Goal: Information Seeking & Learning: Check status

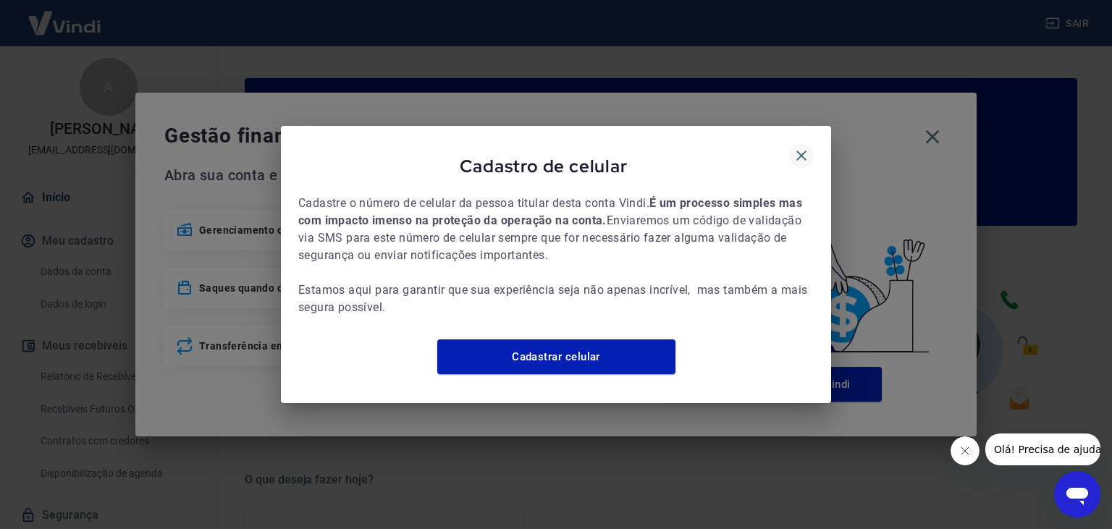
click at [800, 147] on icon "button" at bounding box center [801, 155] width 17 height 17
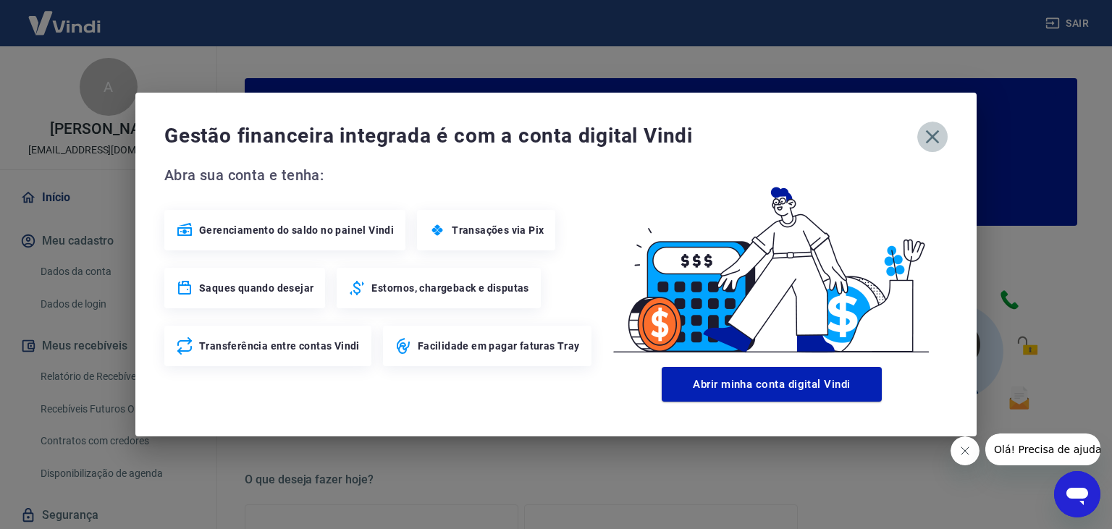
click at [925, 138] on icon "button" at bounding box center [932, 136] width 23 height 23
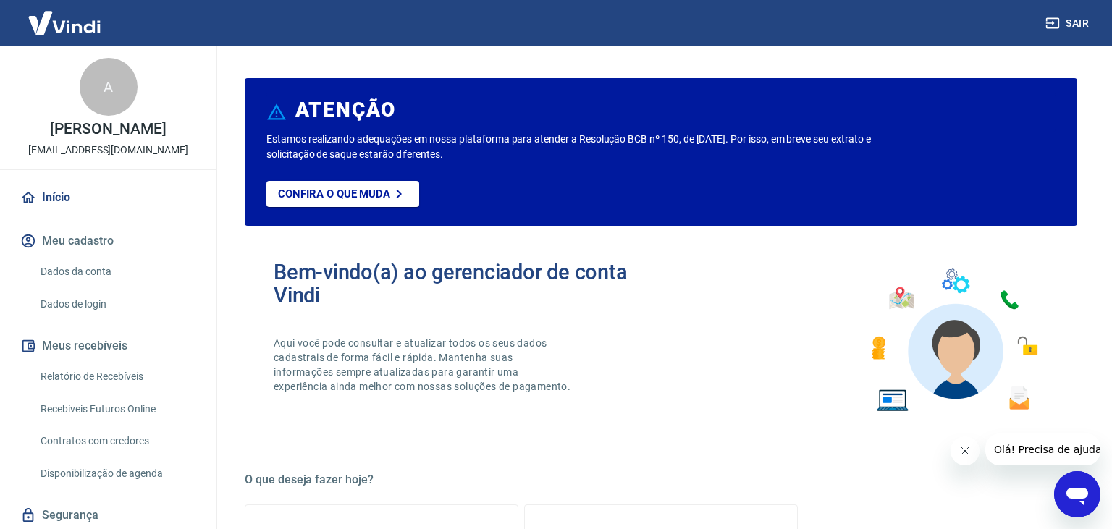
click at [141, 413] on link "Recebíveis Futuros Online" at bounding box center [117, 409] width 164 height 30
click at [103, 381] on link "Relatório de Recebíveis" at bounding box center [117, 377] width 164 height 30
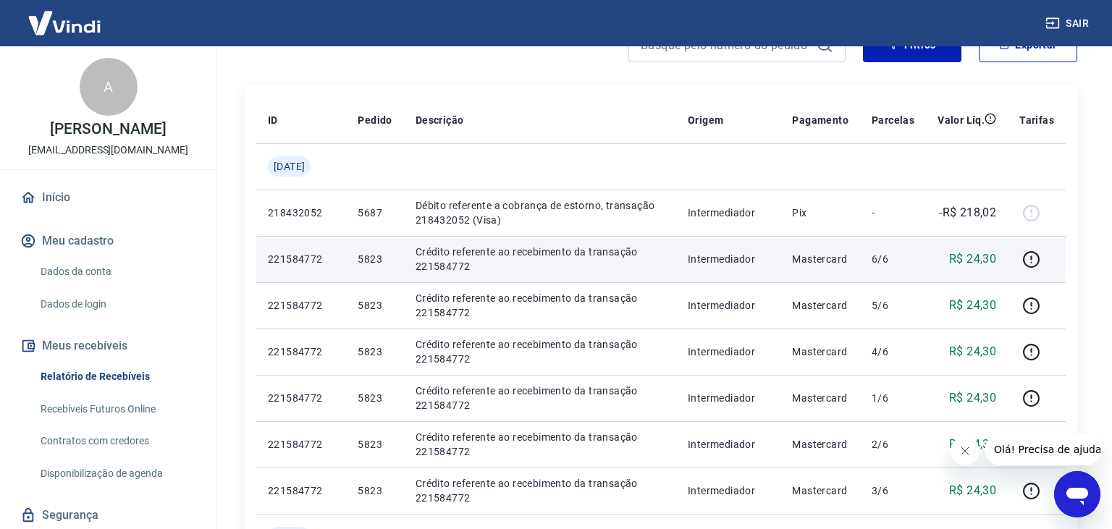
scroll to position [229, 0]
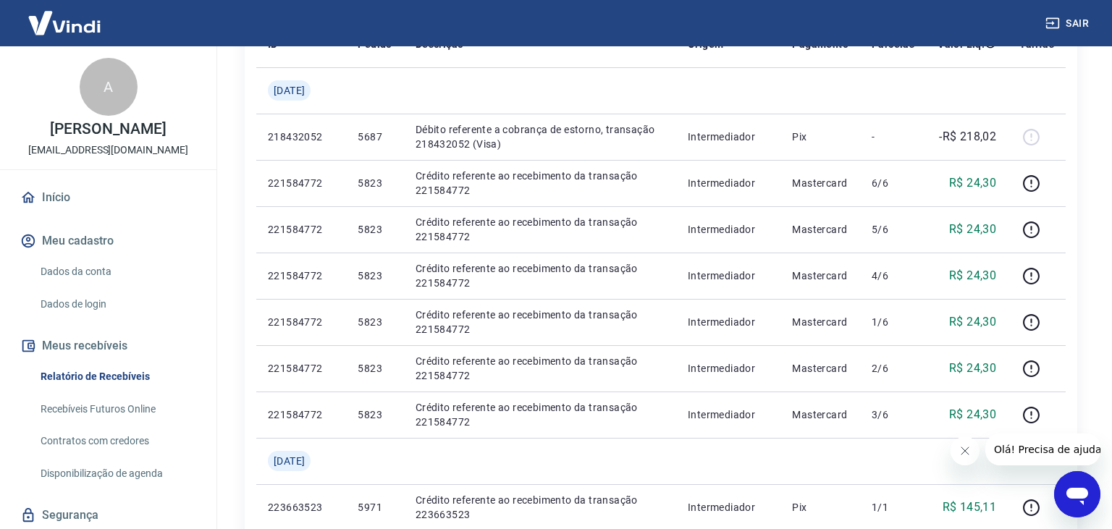
click at [121, 410] on link "Recebíveis Futuros Online" at bounding box center [117, 409] width 164 height 30
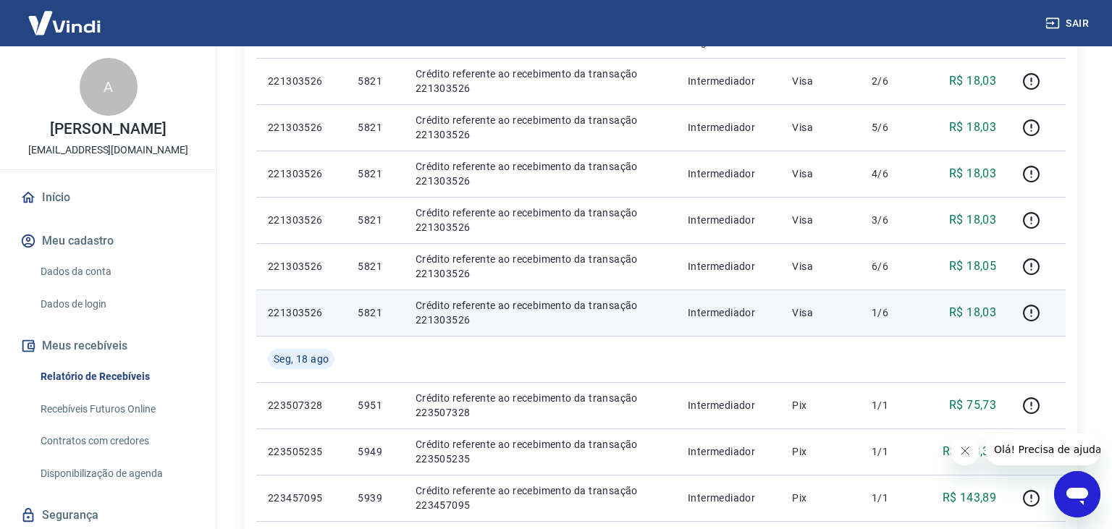
scroll to position [1069, 0]
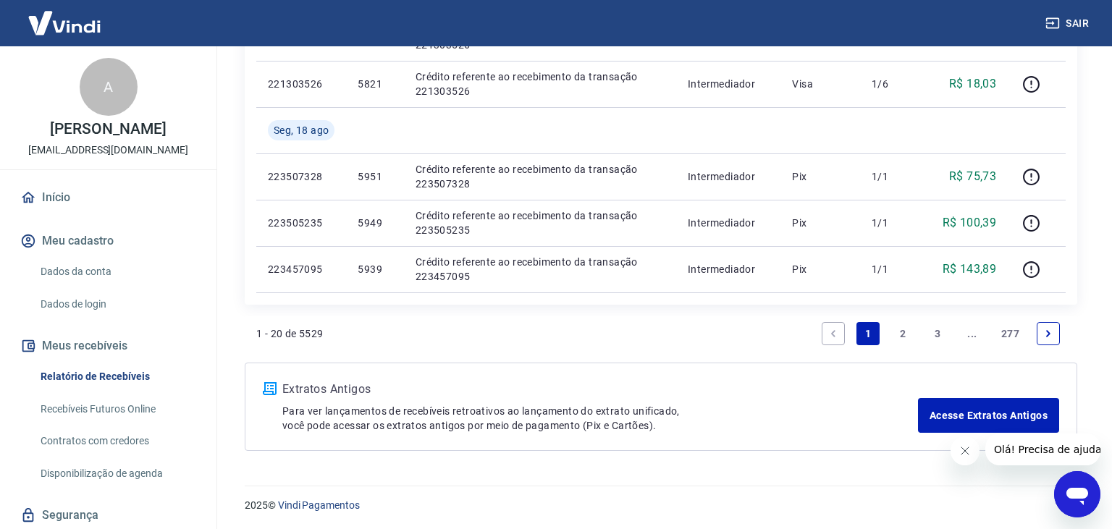
click at [944, 331] on link "3" at bounding box center [937, 333] width 23 height 23
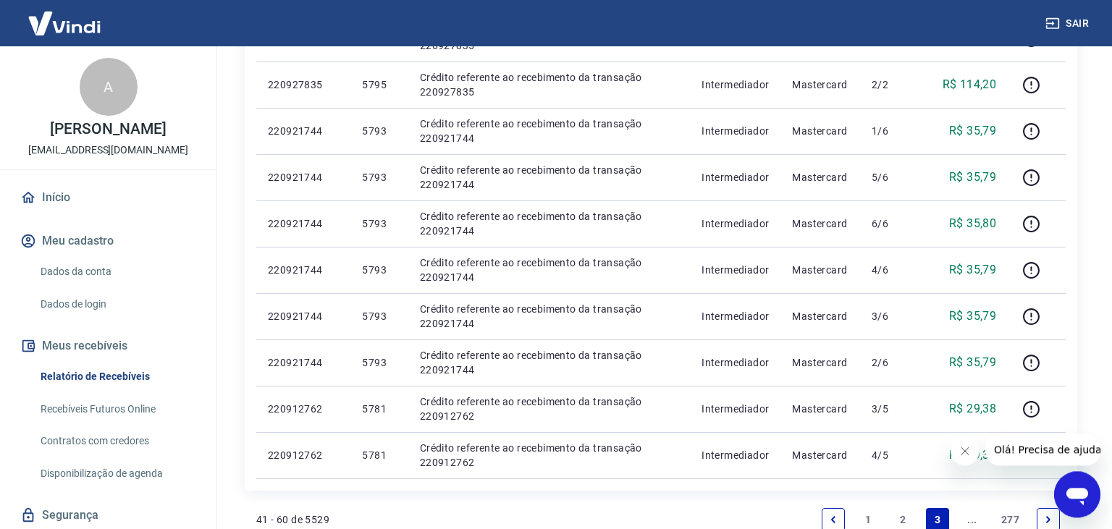
scroll to position [1069, 0]
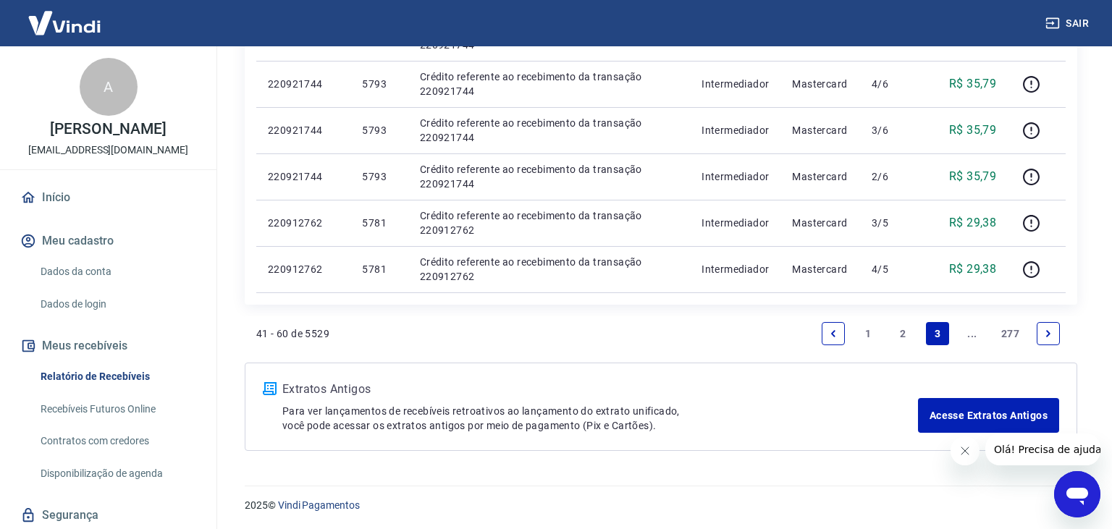
click at [1053, 332] on link "Next page" at bounding box center [1047, 333] width 23 height 23
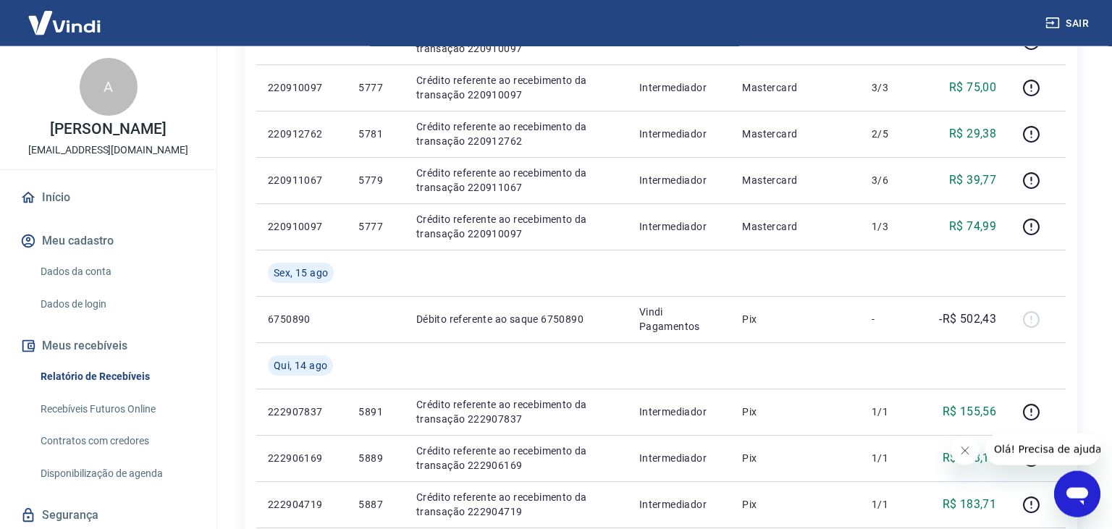
scroll to position [1069, 0]
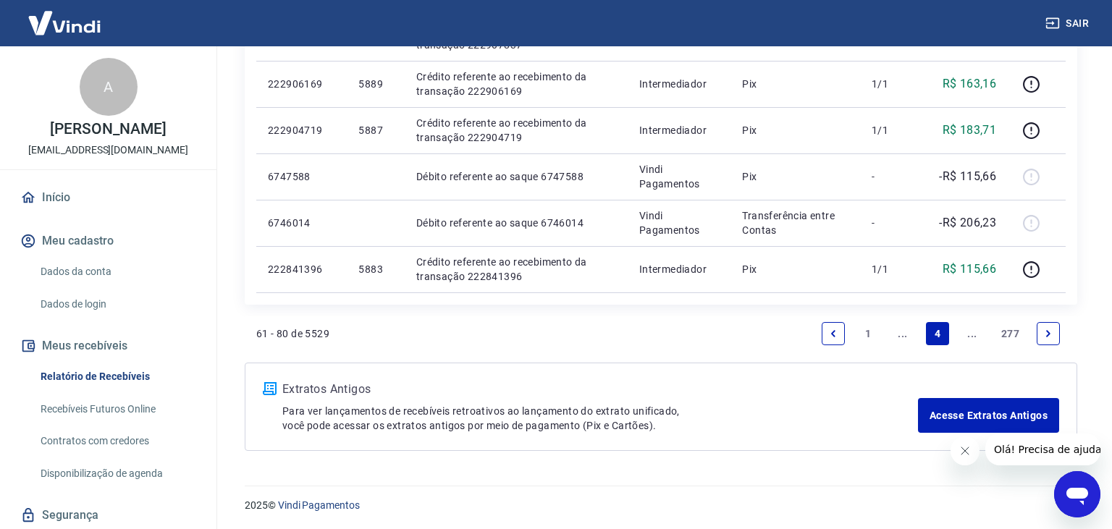
click at [1058, 342] on link "Next page" at bounding box center [1047, 333] width 23 height 23
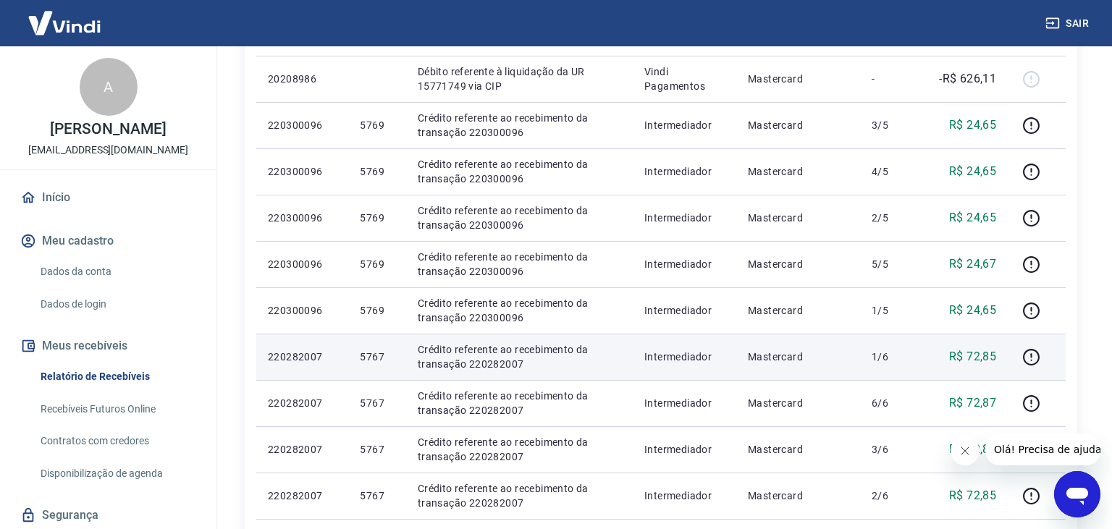
scroll to position [1069, 0]
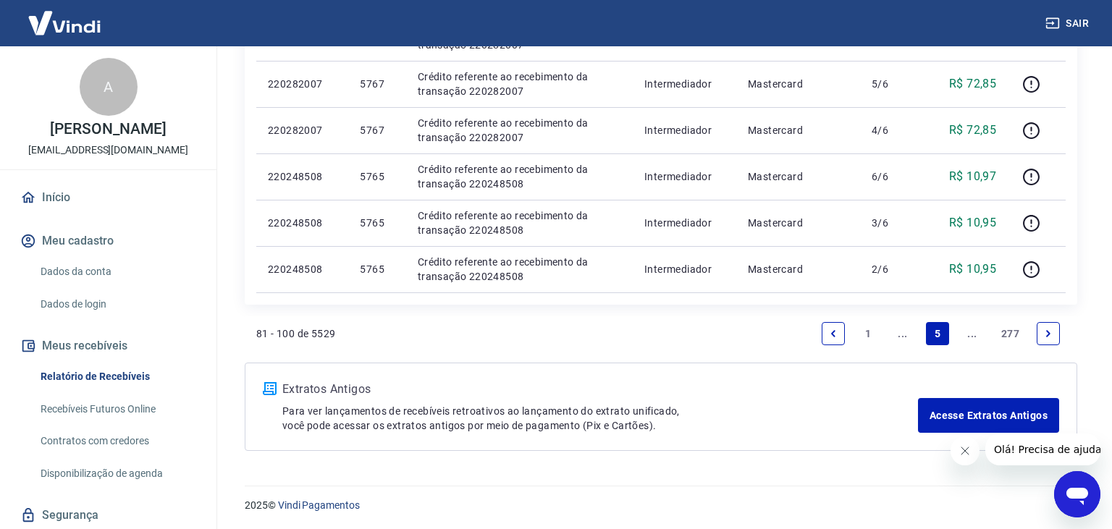
click at [1058, 335] on link "Next page" at bounding box center [1047, 333] width 23 height 23
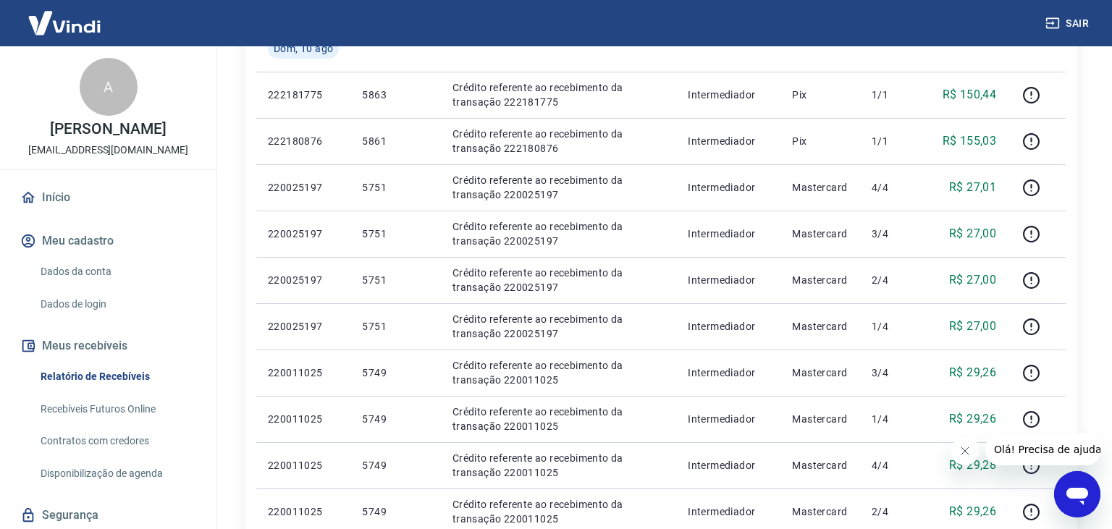
scroll to position [1115, 0]
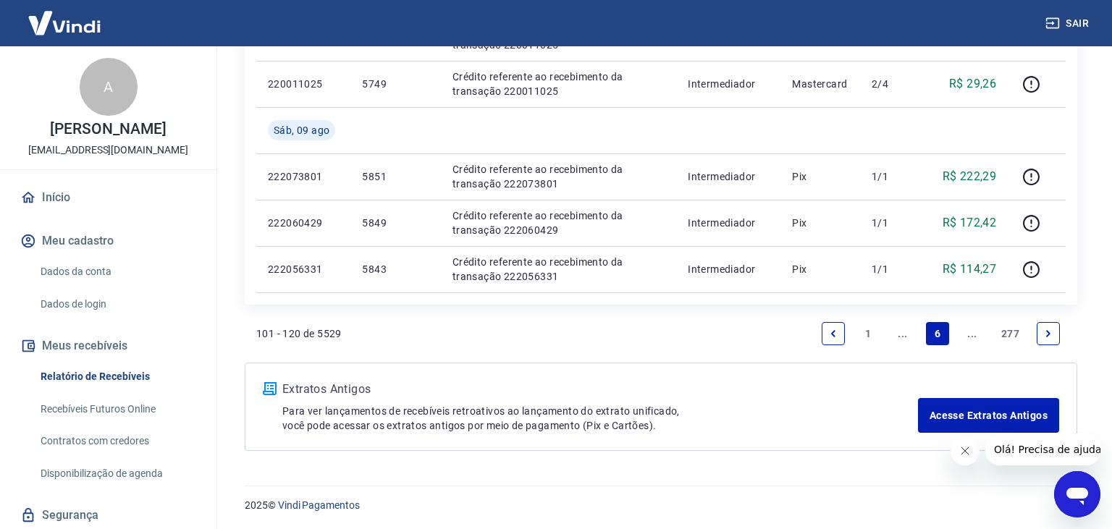
click at [1049, 336] on icon "Next page" at bounding box center [1048, 334] width 10 height 10
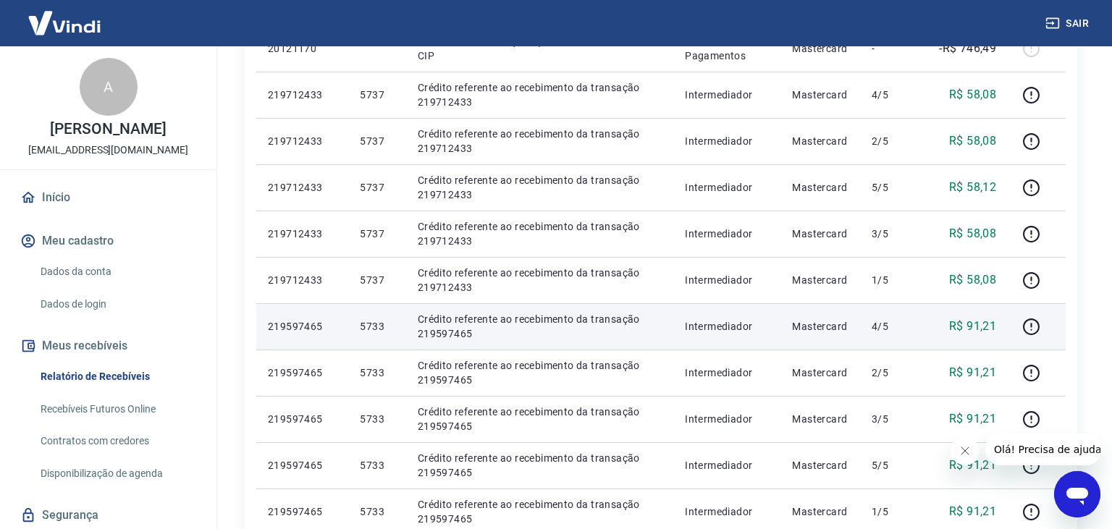
scroll to position [1069, 0]
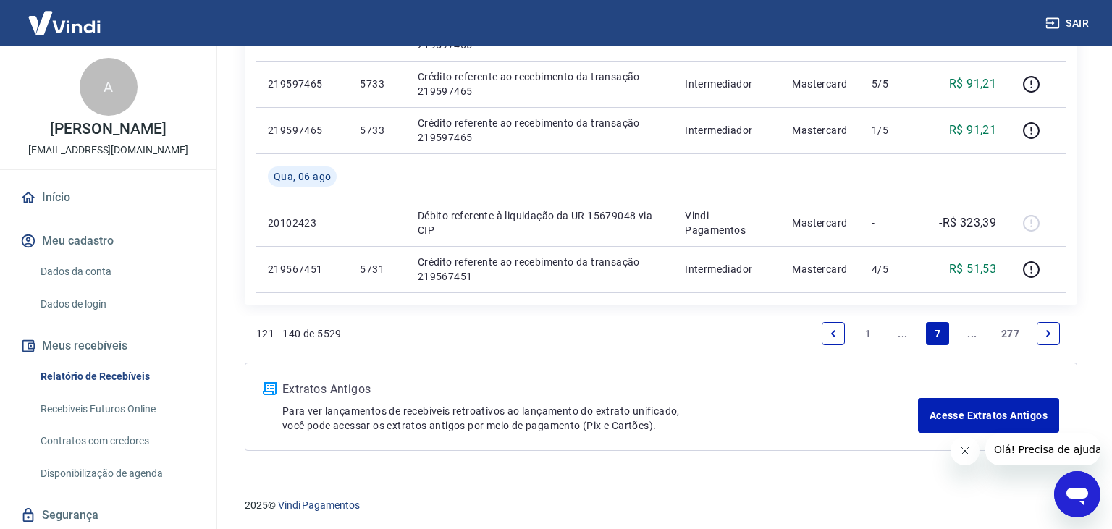
click at [1044, 331] on icon "Next page" at bounding box center [1048, 334] width 10 height 10
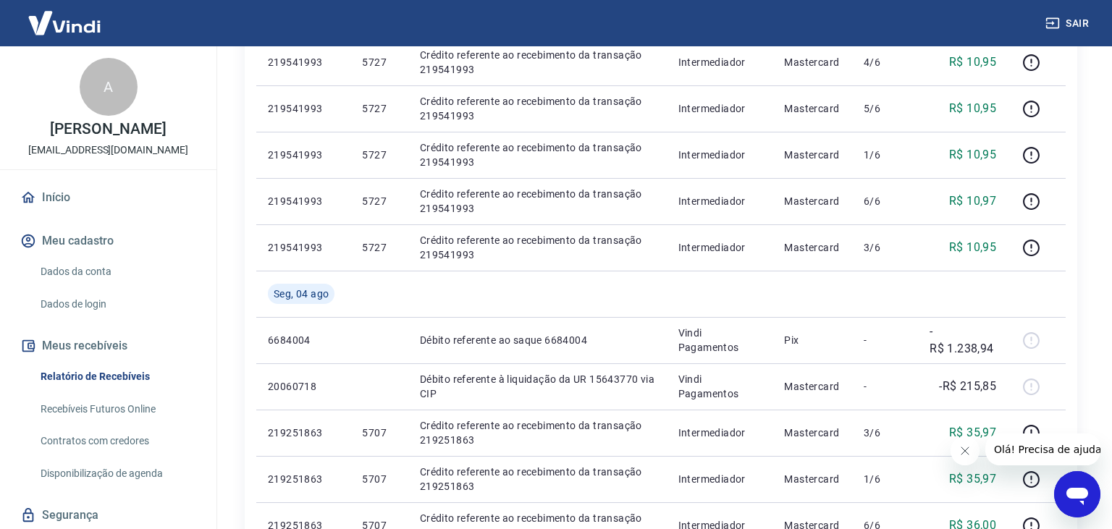
scroll to position [1069, 0]
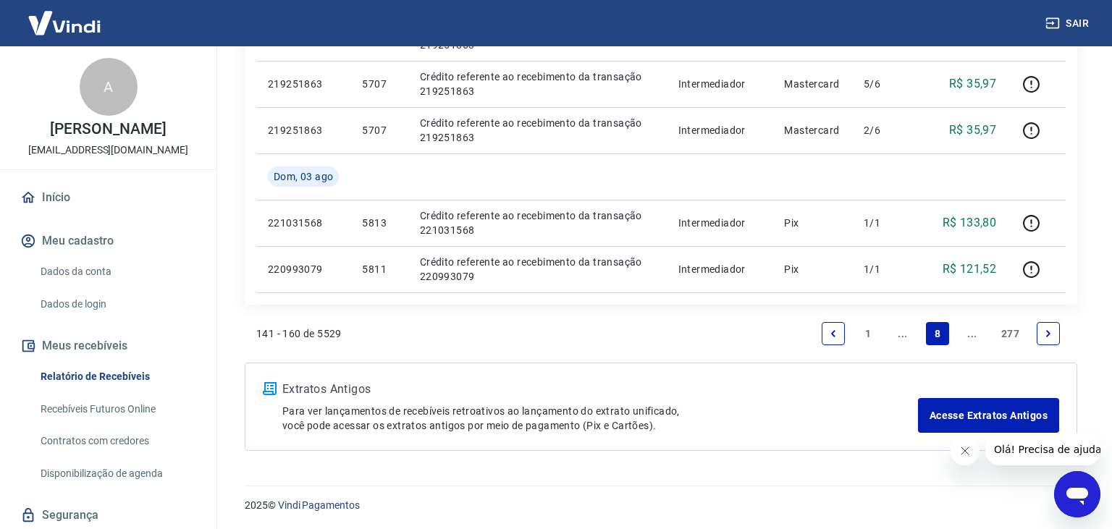
click at [824, 334] on link "Previous page" at bounding box center [833, 333] width 23 height 23
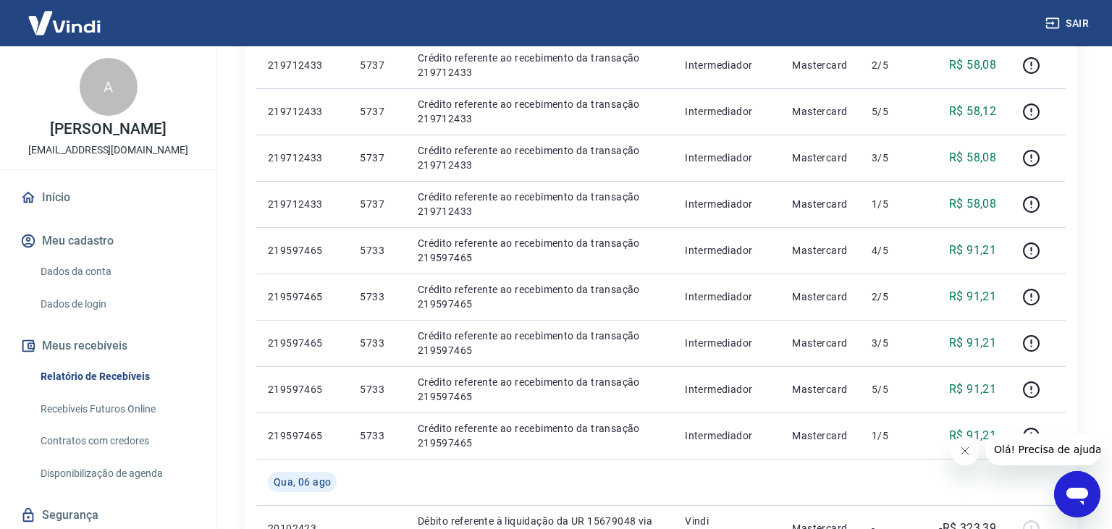
scroll to position [1069, 0]
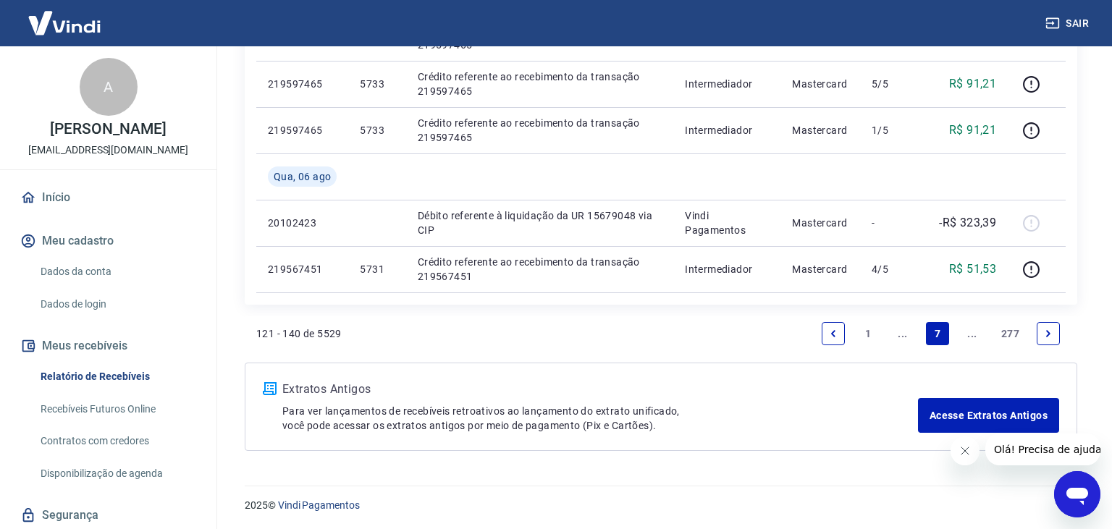
click at [824, 332] on link "Previous page" at bounding box center [833, 333] width 23 height 23
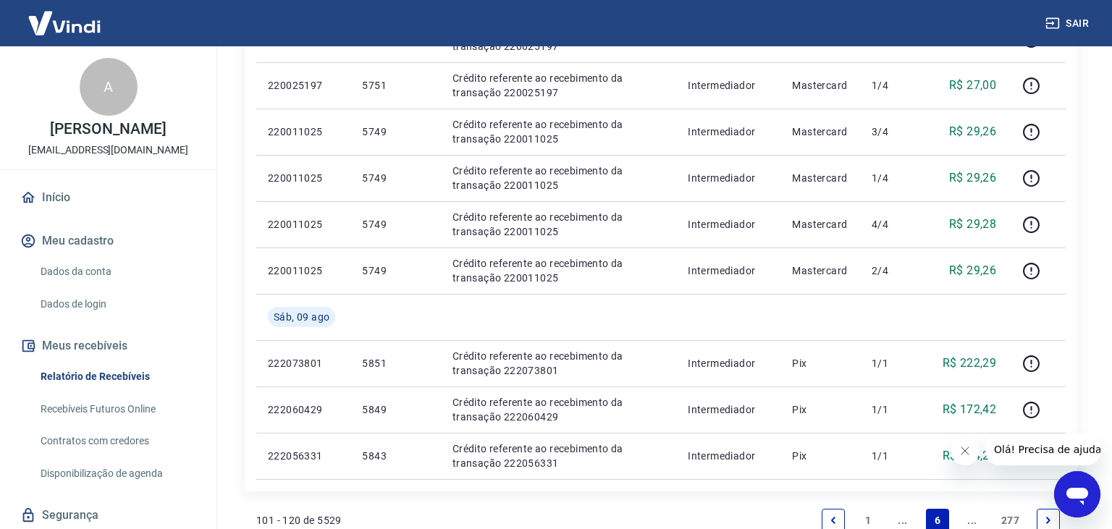
scroll to position [1115, 0]
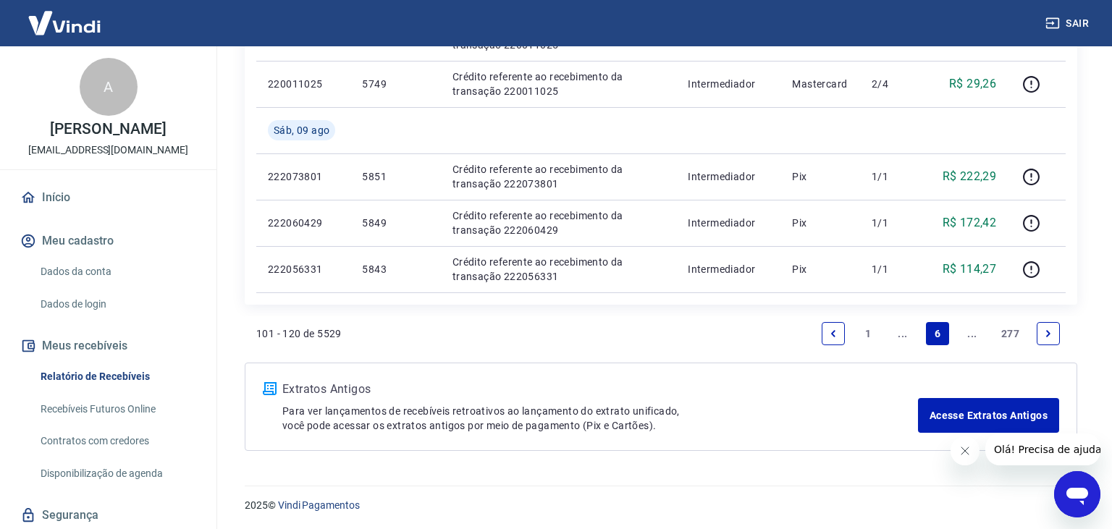
click at [1043, 337] on link "Next page" at bounding box center [1047, 333] width 23 height 23
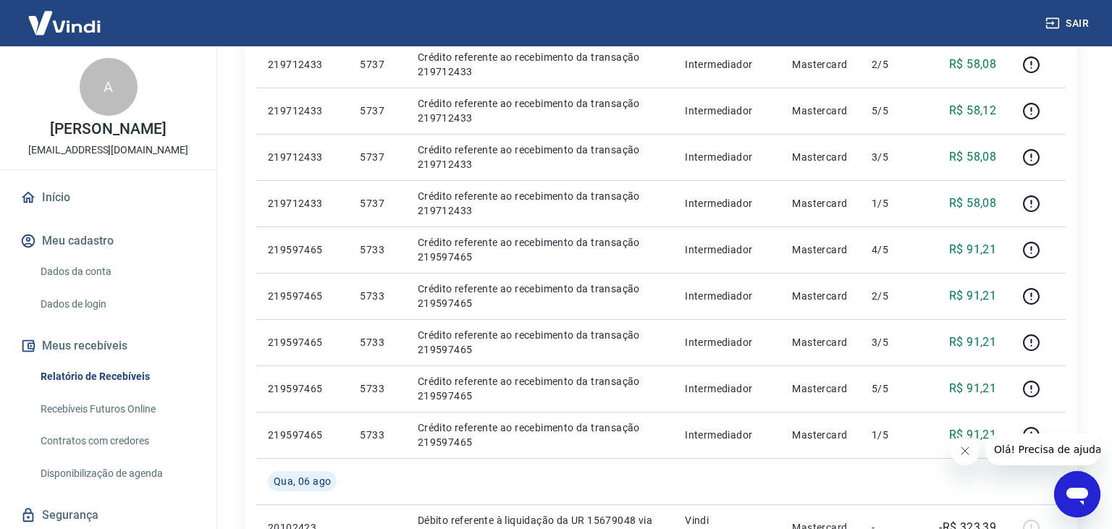
scroll to position [1069, 0]
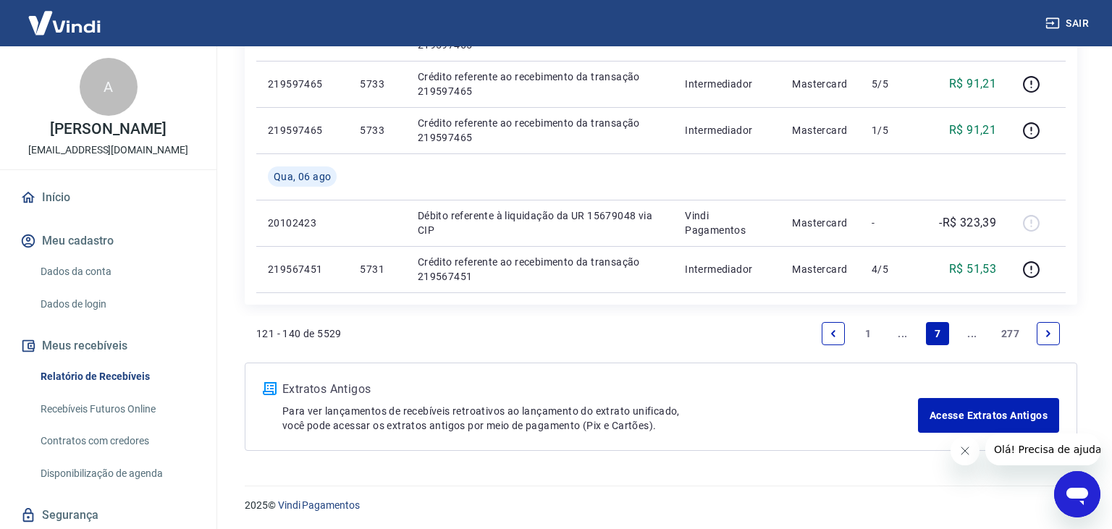
click at [833, 340] on link "Previous page" at bounding box center [833, 333] width 23 height 23
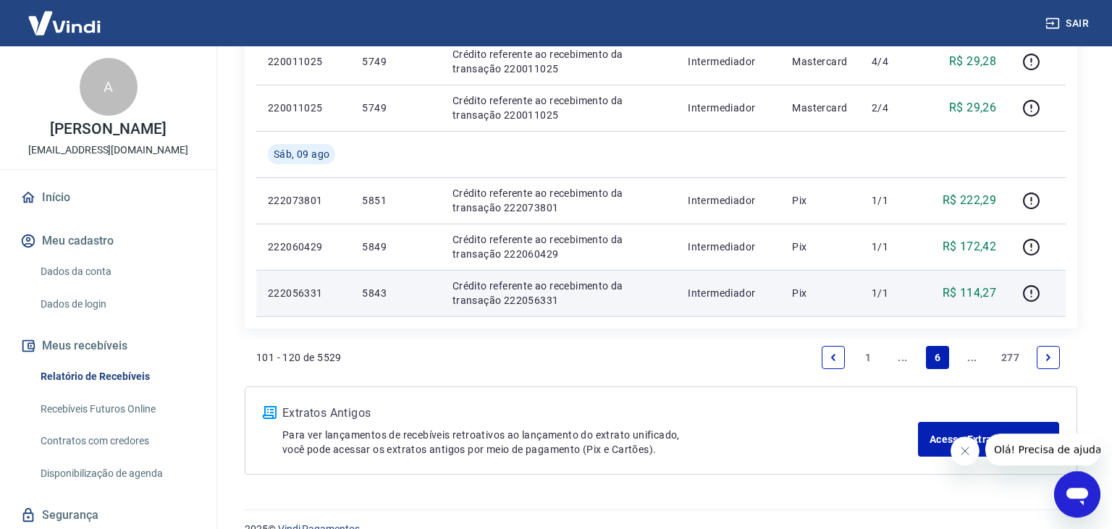
scroll to position [1115, 0]
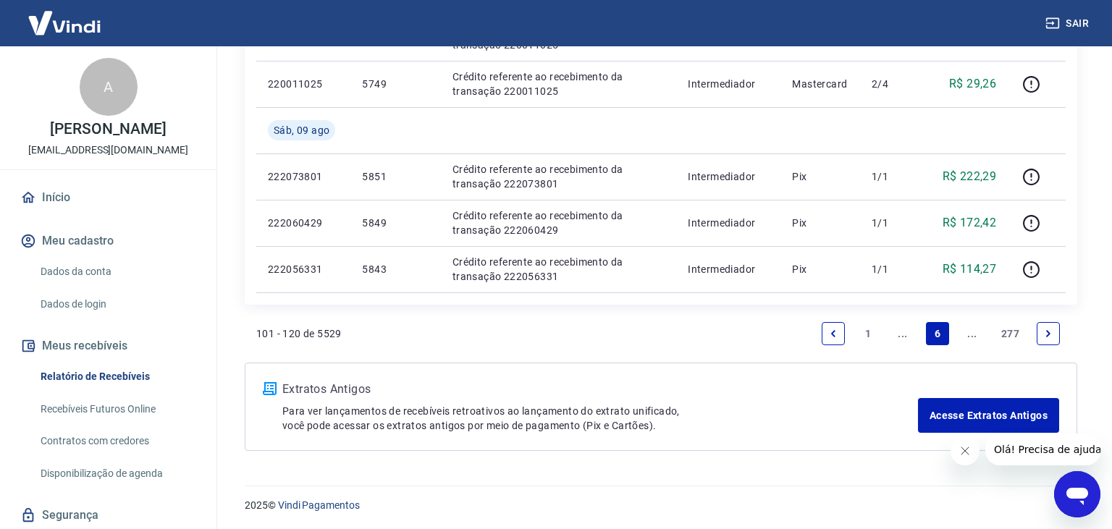
click at [1038, 334] on link "Next page" at bounding box center [1047, 333] width 23 height 23
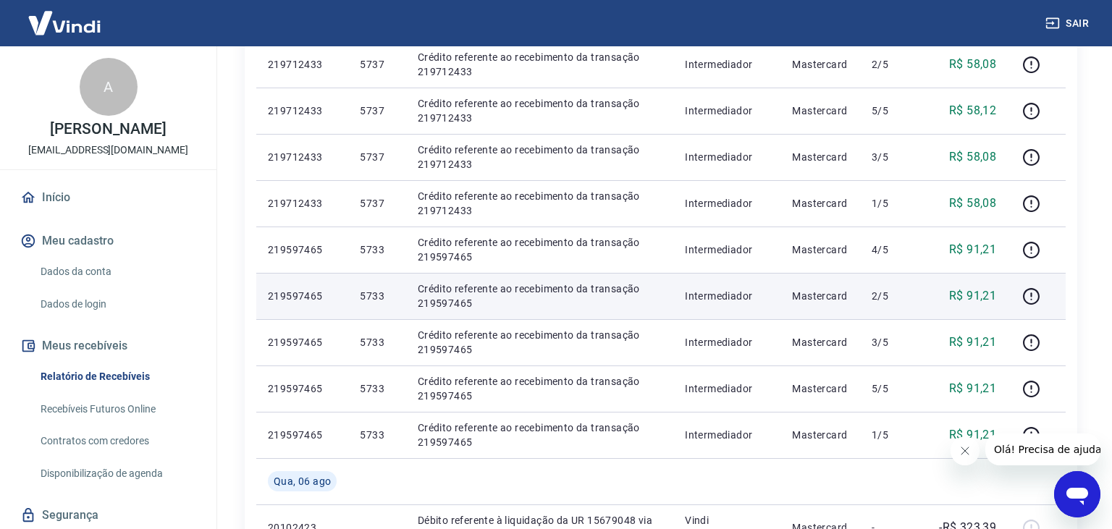
scroll to position [1069, 0]
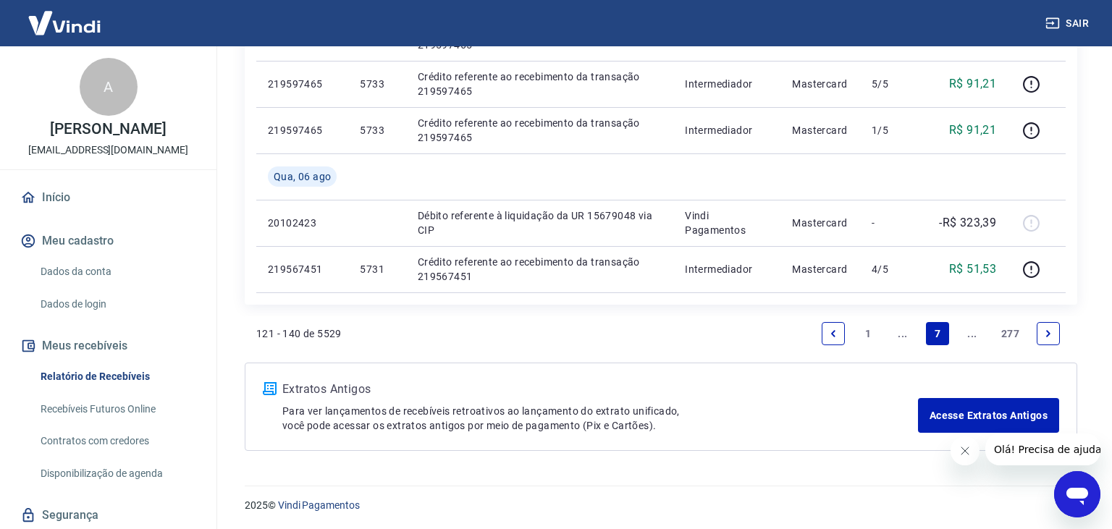
click at [829, 332] on icon "Previous page" at bounding box center [833, 334] width 10 height 10
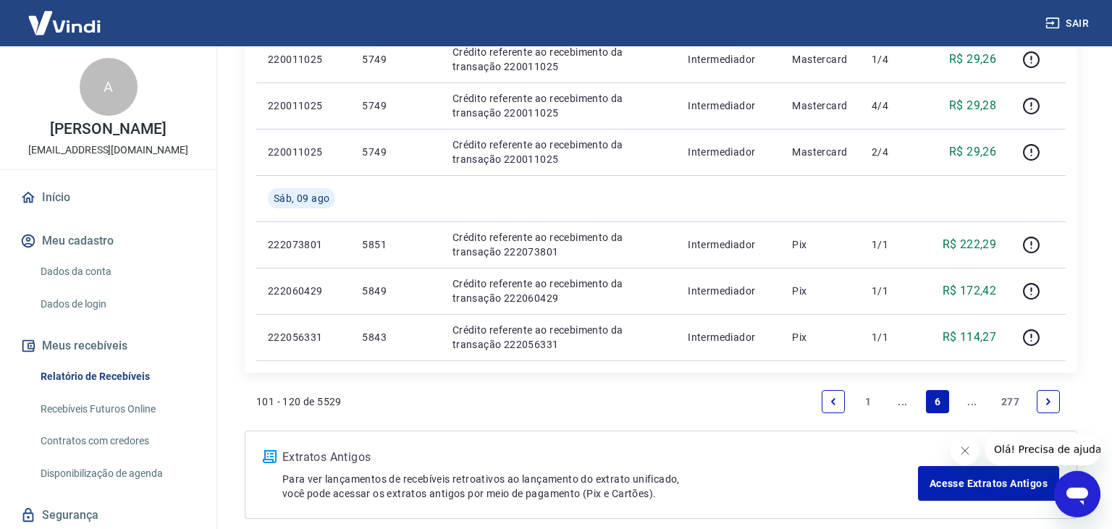
scroll to position [1071, 0]
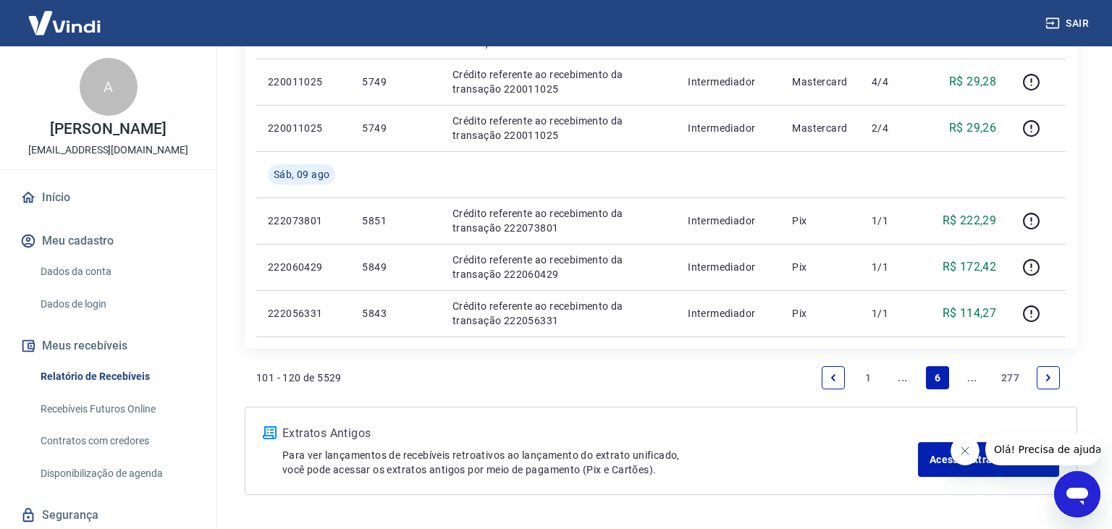
click at [1042, 373] on link "Next page" at bounding box center [1047, 377] width 23 height 23
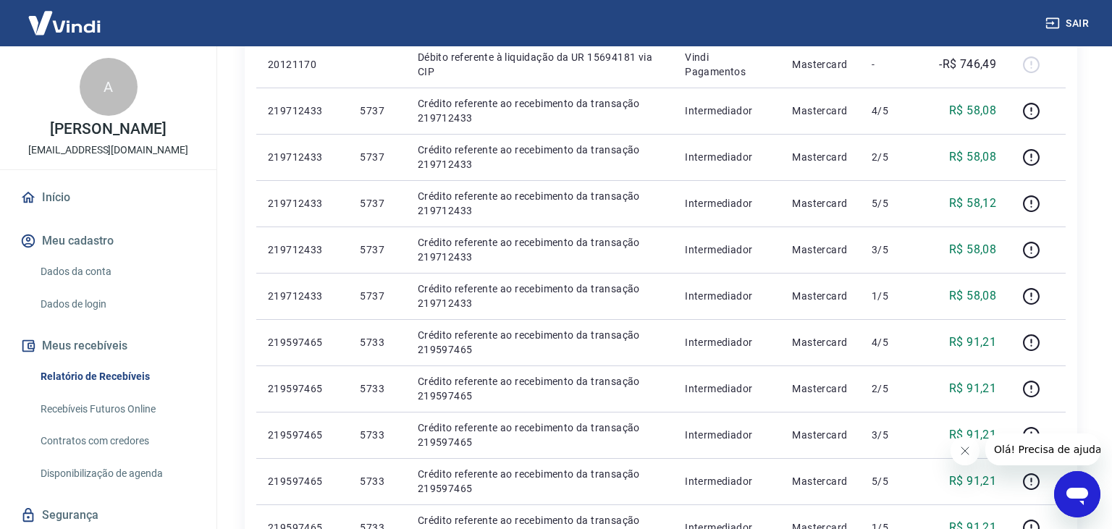
scroll to position [1115, 0]
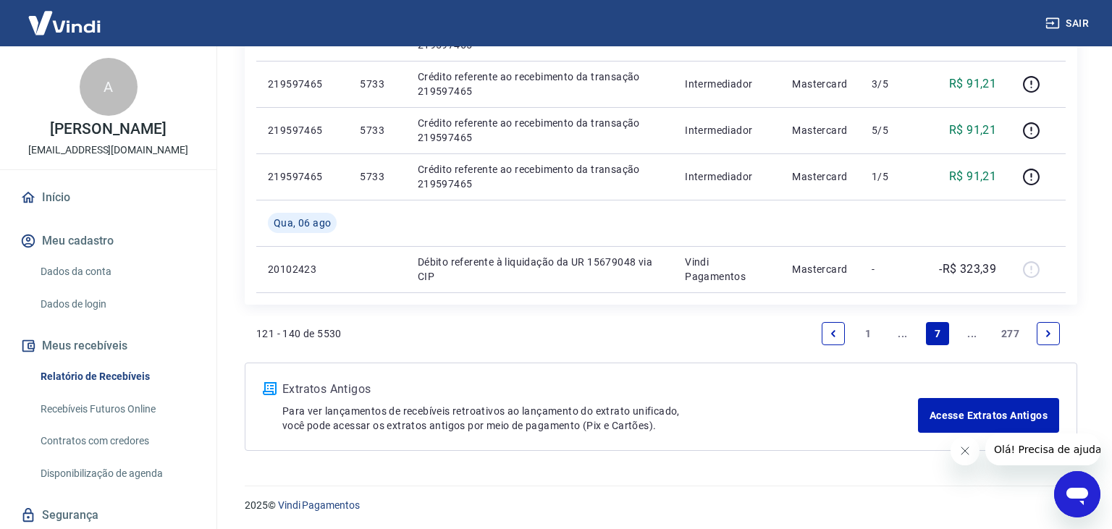
click at [829, 333] on icon "Previous page" at bounding box center [833, 334] width 10 height 10
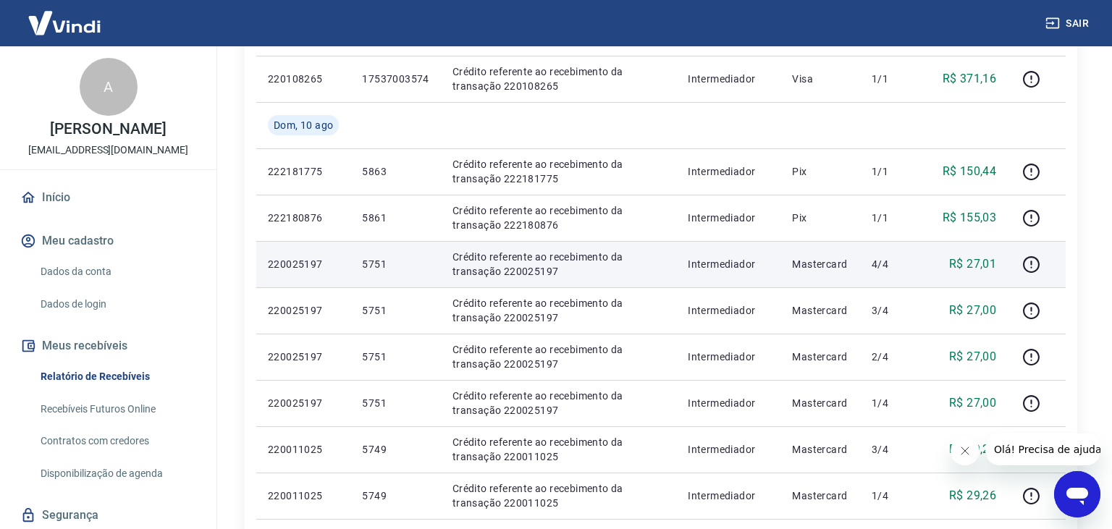
scroll to position [504, 0]
